Goal: Information Seeking & Learning: Learn about a topic

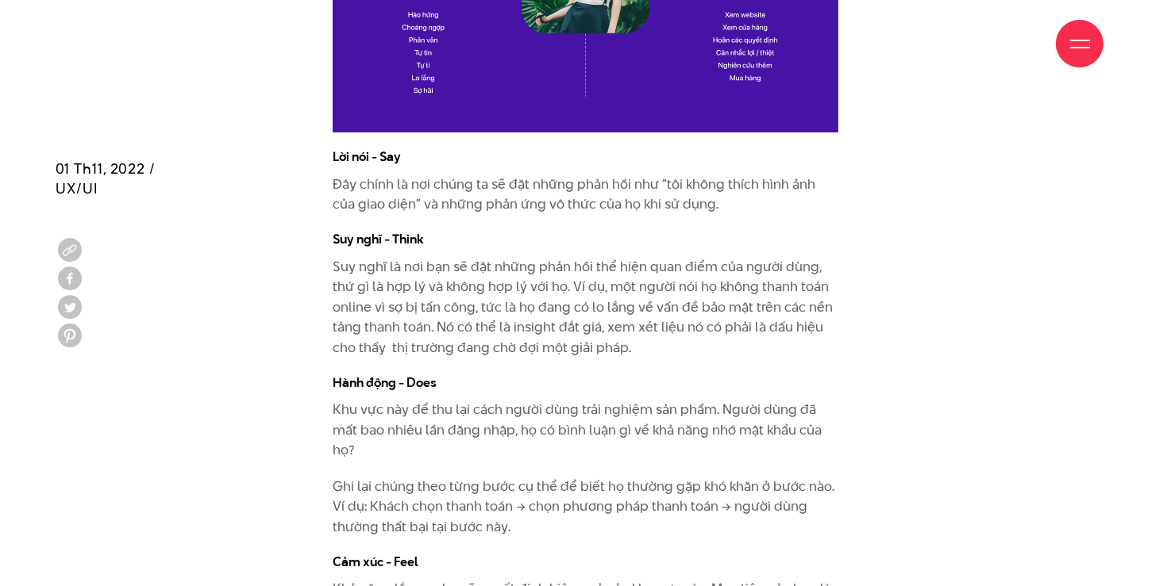
scroll to position [4603, 0]
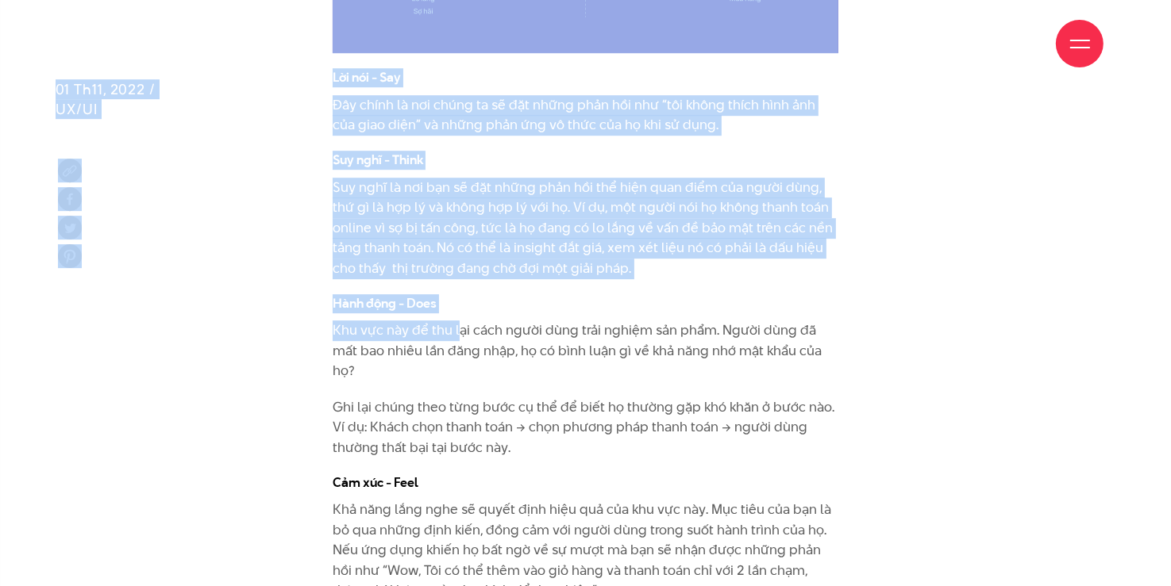
drag, startPoint x: 325, startPoint y: 75, endPoint x: 459, endPoint y: 313, distance: 273.6
click at [494, 216] on p "Suy nghĩ là nơi bạn sẽ đặt những phản hồi thể hiện quan điểm của người dùng, th…" at bounding box center [586, 229] width 506 height 102
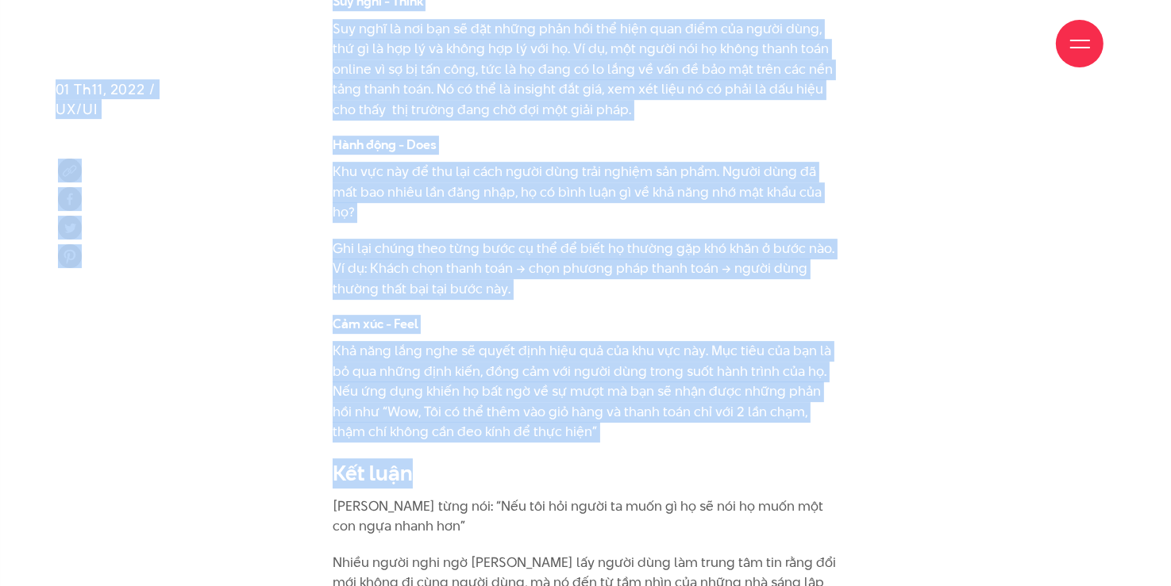
scroll to position [4841, 0]
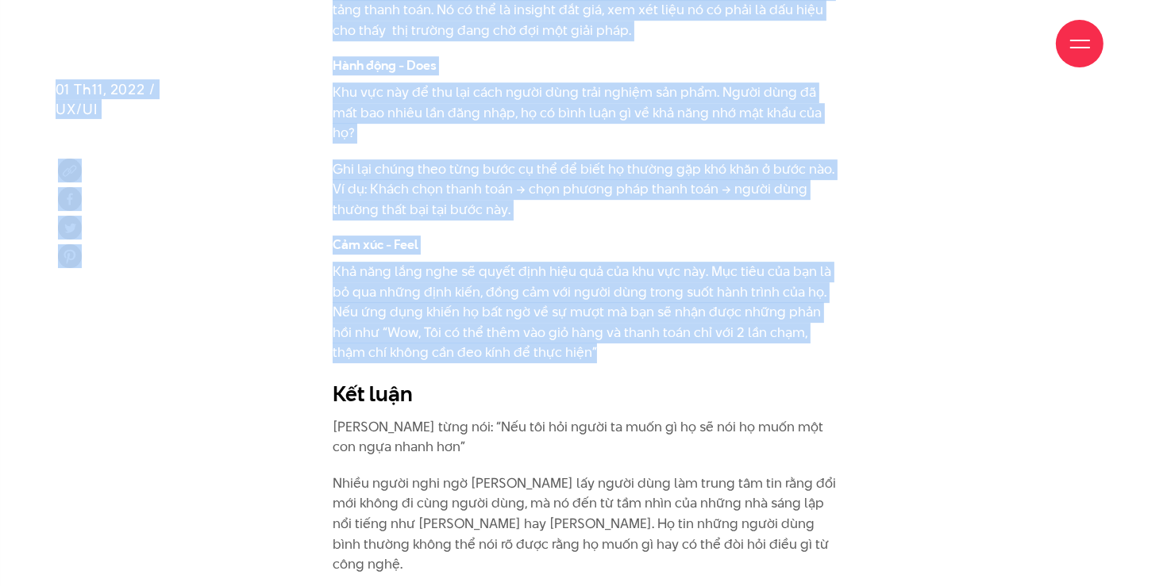
drag, startPoint x: 331, startPoint y: 77, endPoint x: 627, endPoint y: 326, distance: 386.9
copy div "Lore ipsum Do si Amet co Adi elit Sedd ei Tempo inc Utla etdol Ma al Enim ad Mi…"
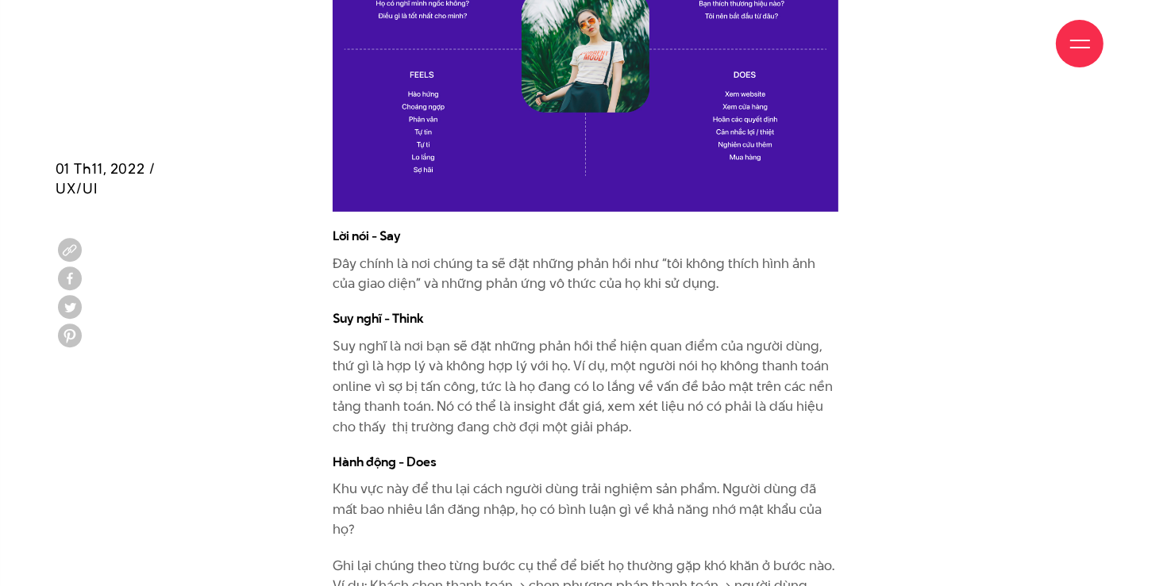
scroll to position [4603, 0]
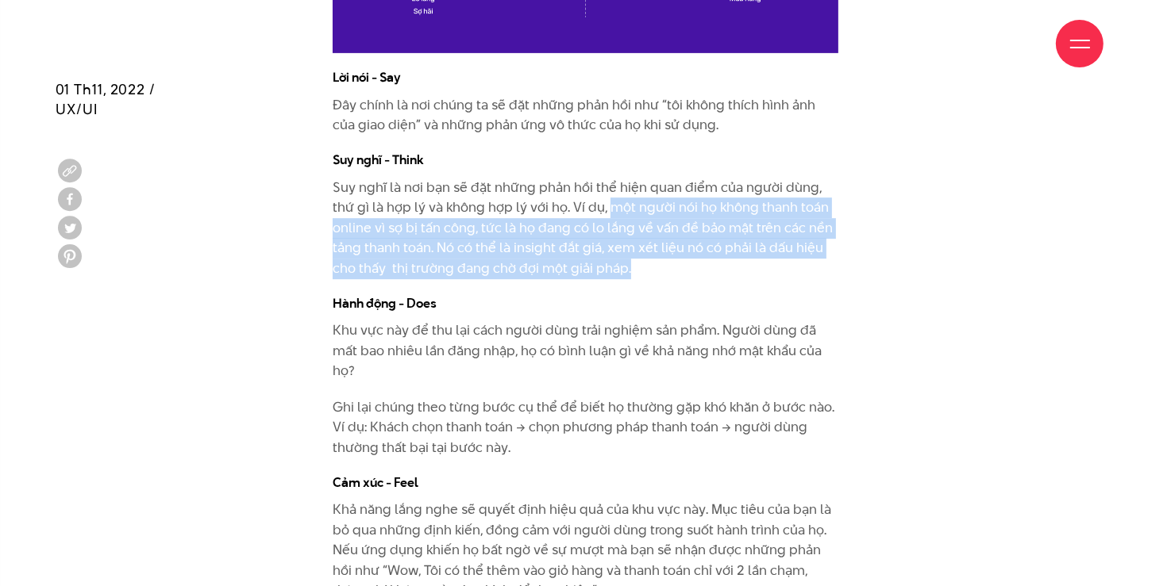
drag, startPoint x: 582, startPoint y: 210, endPoint x: 651, endPoint y: 267, distance: 90.1
click at [651, 267] on p "Suy nghĩ là nơi bạn sẽ đặt những phản hồi thể hiện quan điểm của người dùng, th…" at bounding box center [586, 229] width 506 height 102
copy p "một người nói họ không thanh toán online vì sợ bị tấn công, tức là họ đang có l…"
